Goal: Information Seeking & Learning: Learn about a topic

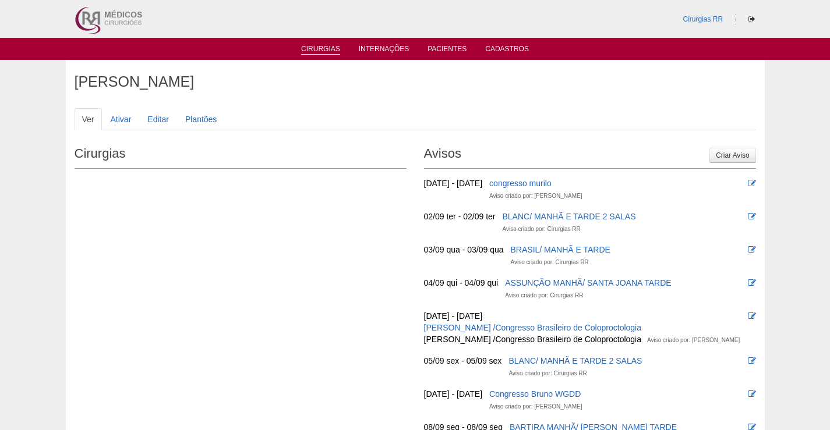
click at [333, 50] on link "Cirurgias" at bounding box center [320, 50] width 39 height 10
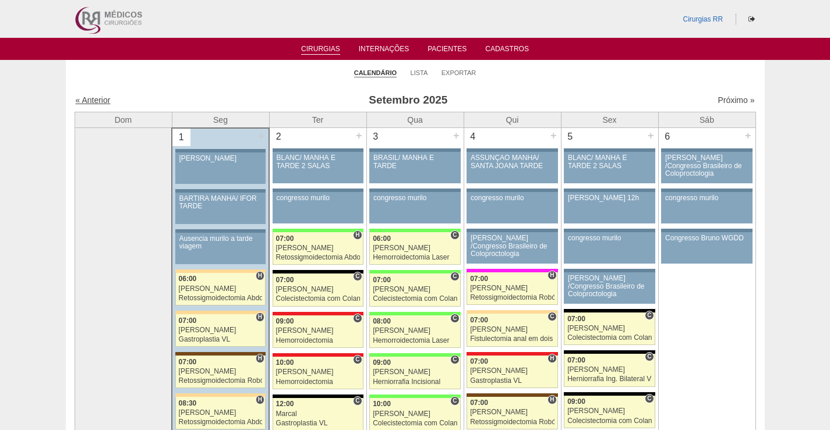
click at [100, 101] on link "« Anterior" at bounding box center [93, 99] width 35 height 9
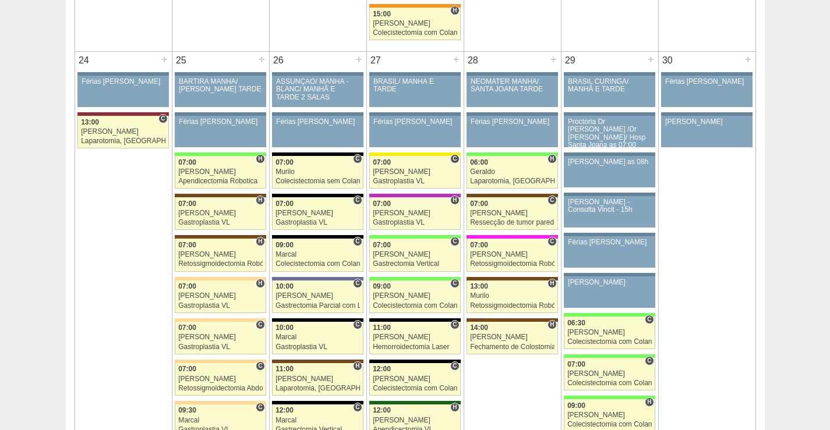
scroll to position [2561, 0]
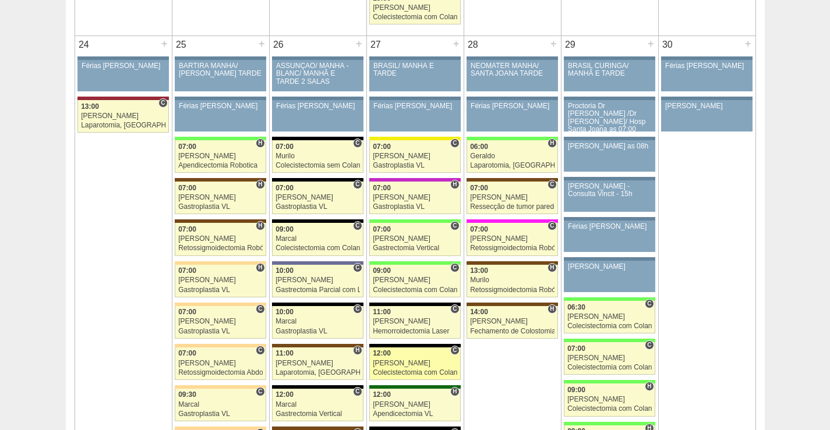
click at [423, 360] on div "[PERSON_NAME]" at bounding box center [415, 364] width 84 height 8
